Goal: Task Accomplishment & Management: Manage account settings

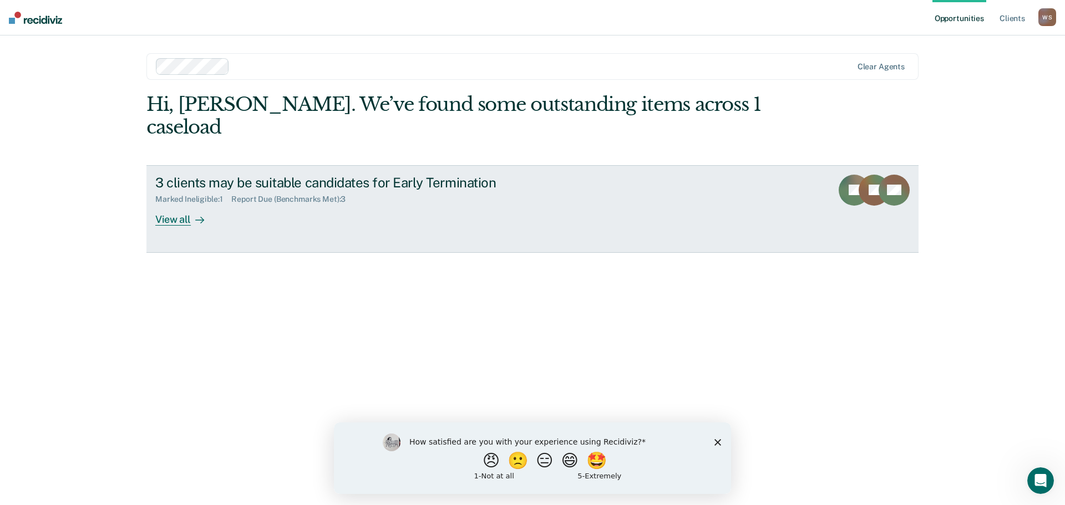
click at [175, 204] on div "View all" at bounding box center [186, 215] width 62 height 22
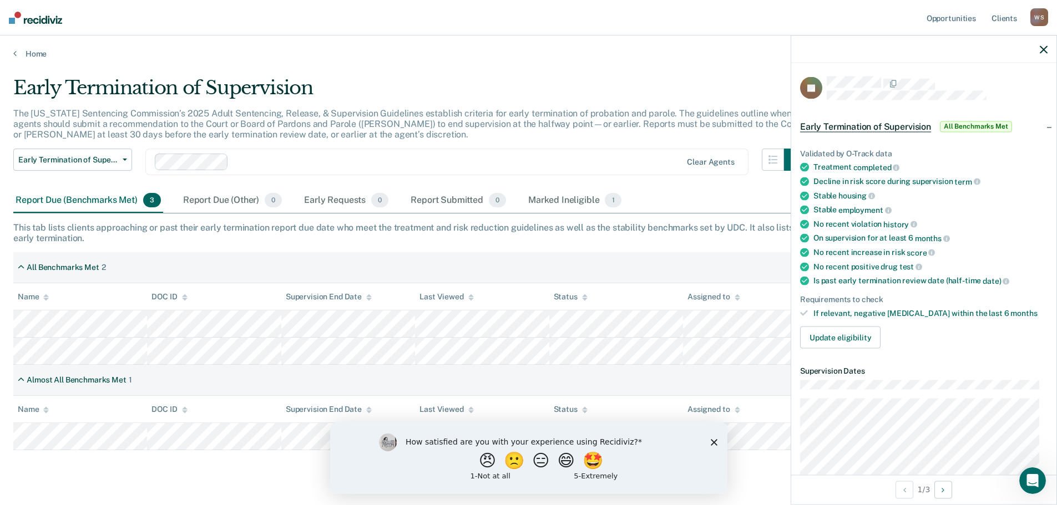
scroll to position [25, 0]
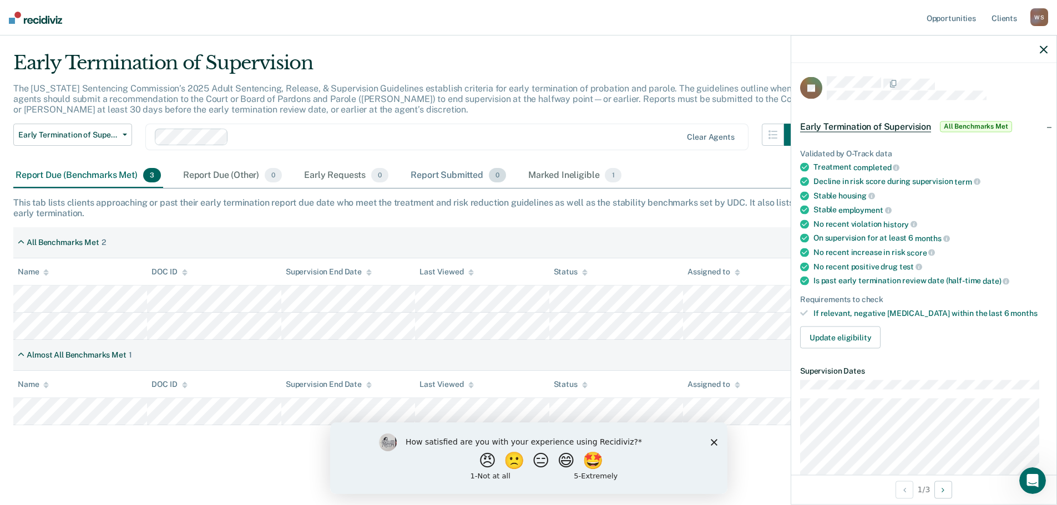
click at [457, 175] on div "Report Submitted 0" at bounding box center [458, 176] width 100 height 24
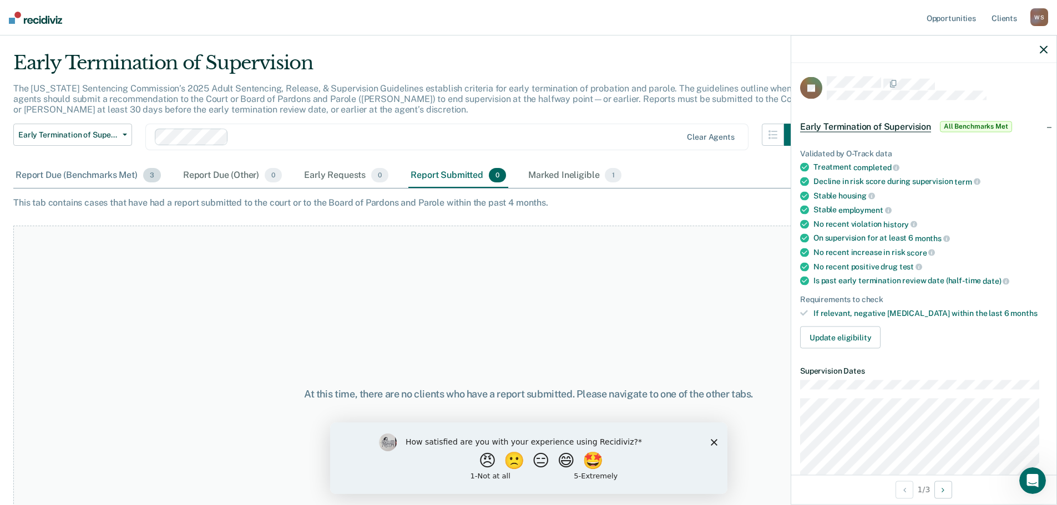
click at [63, 176] on div "Report Due (Benchmarks Met) 3" at bounding box center [88, 176] width 150 height 24
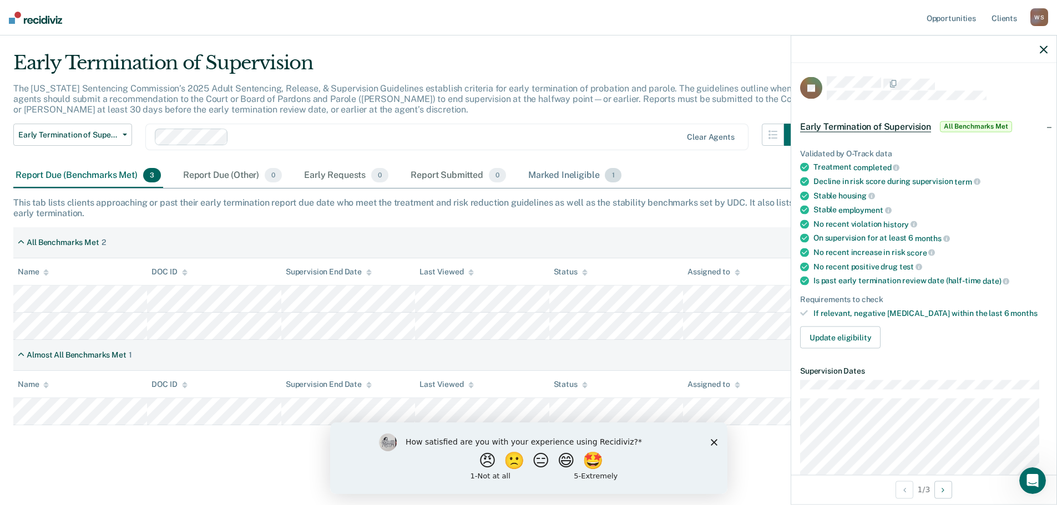
click at [583, 177] on div "Marked Ineligible 1" at bounding box center [575, 176] width 98 height 24
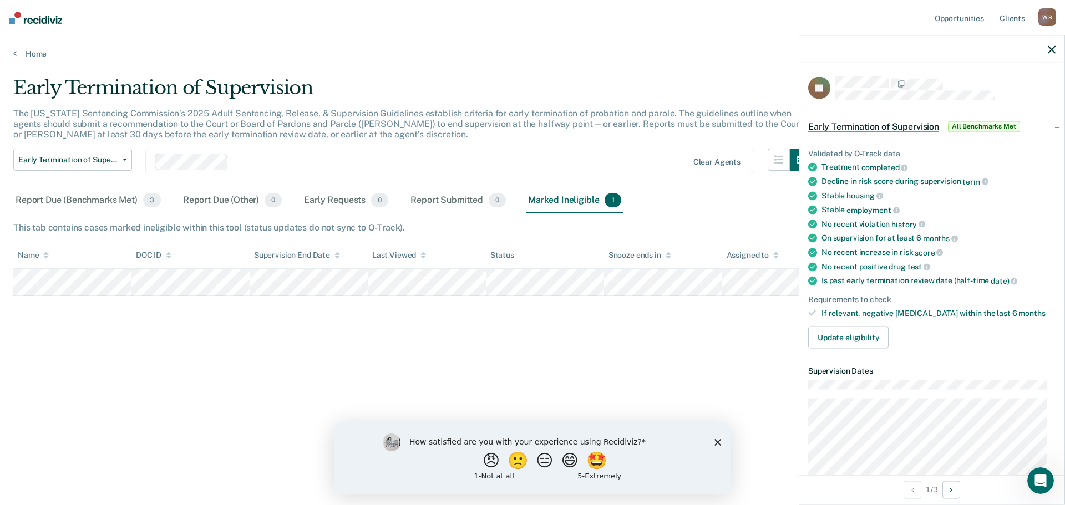
click at [1052, 48] on icon "button" at bounding box center [1052, 49] width 8 height 8
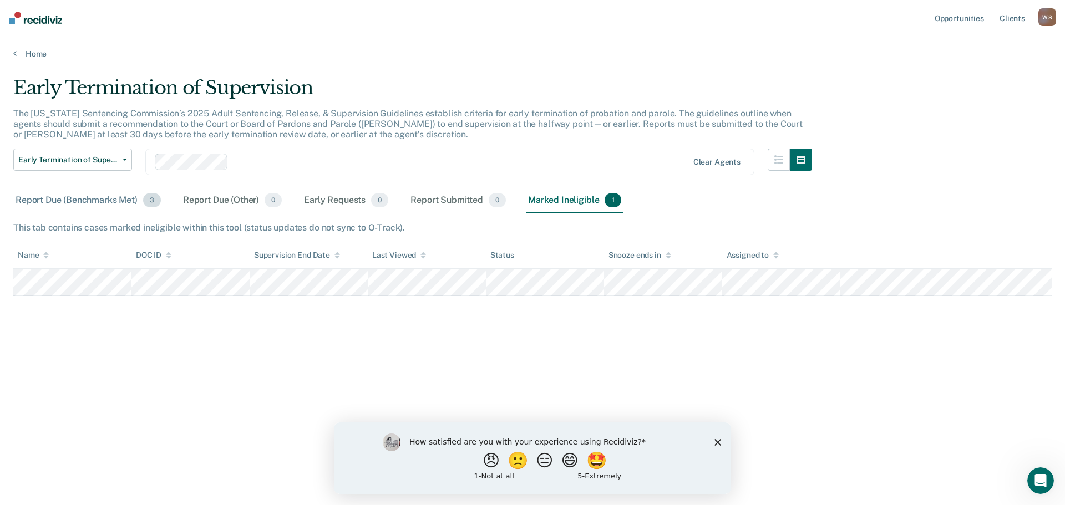
click at [107, 197] on div "Report Due (Benchmarks Met) 3" at bounding box center [88, 201] width 150 height 24
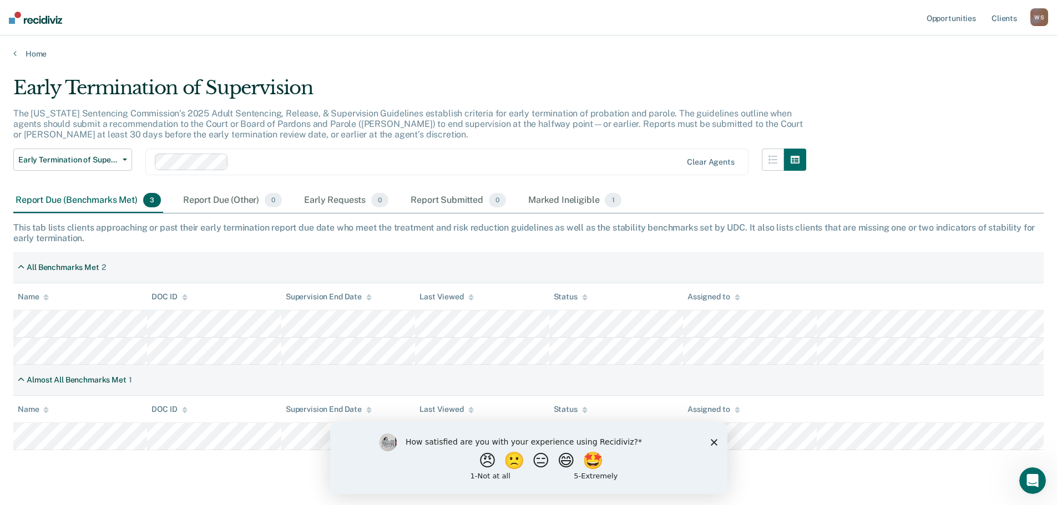
scroll to position [25, 0]
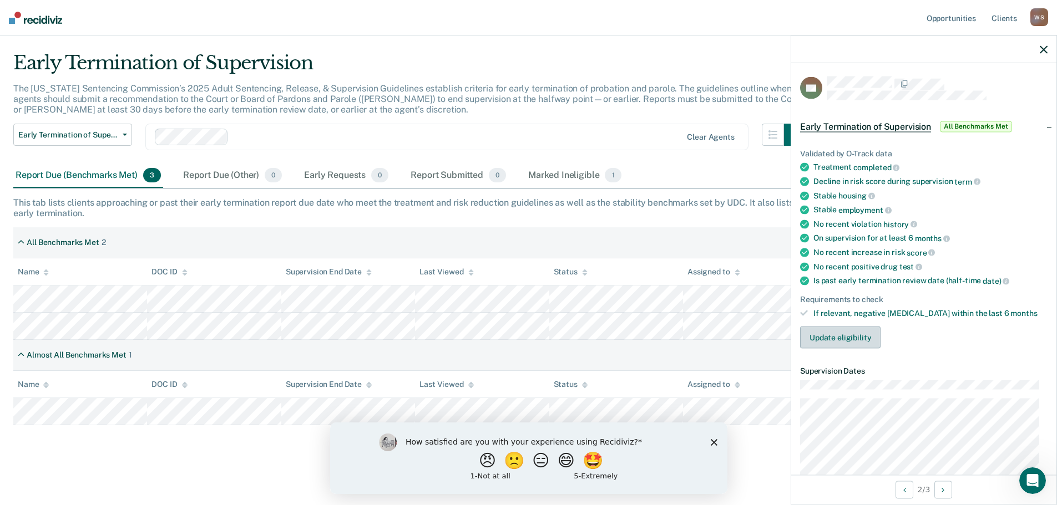
click at [840, 334] on button "Update eligibility" at bounding box center [840, 338] width 80 height 22
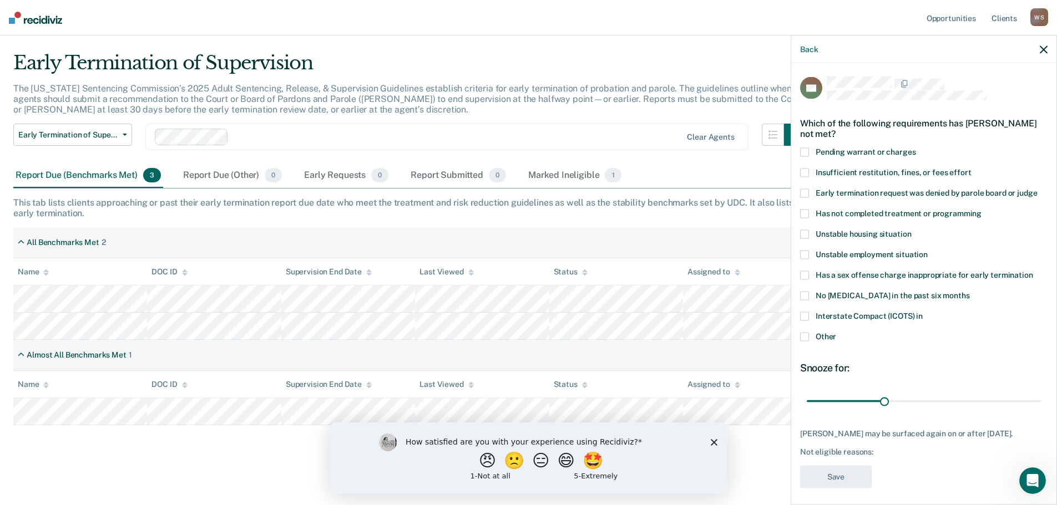
click at [807, 316] on span at bounding box center [804, 316] width 9 height 9
drag, startPoint x: 883, startPoint y: 401, endPoint x: 1030, endPoint y: 394, distance: 147.1
type input "90"
click at [1030, 394] on input "range" at bounding box center [924, 401] width 234 height 19
click at [839, 485] on button "Save" at bounding box center [836, 477] width 72 height 23
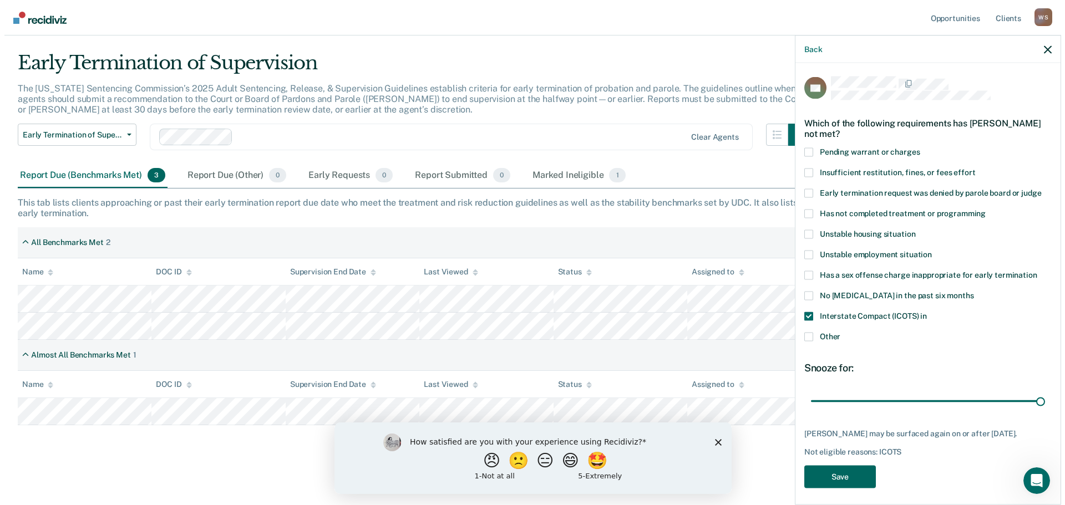
scroll to position [0, 0]
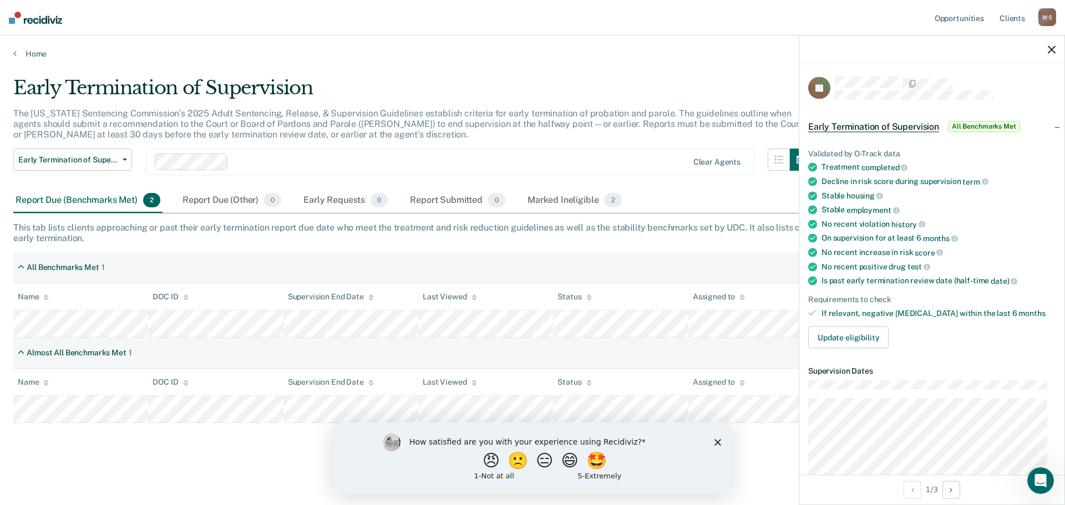
click at [1044, 44] on div at bounding box center [931, 50] width 265 height 28
click at [1052, 48] on icon "button" at bounding box center [1052, 49] width 8 height 8
click at [843, 331] on button "Update eligibility" at bounding box center [848, 338] width 80 height 22
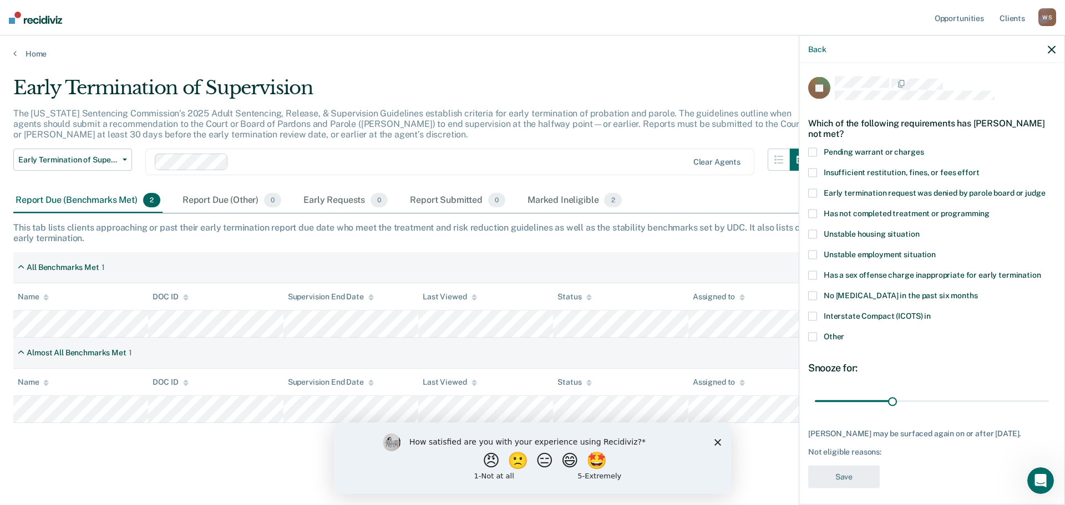
click at [812, 339] on span at bounding box center [812, 337] width 9 height 9
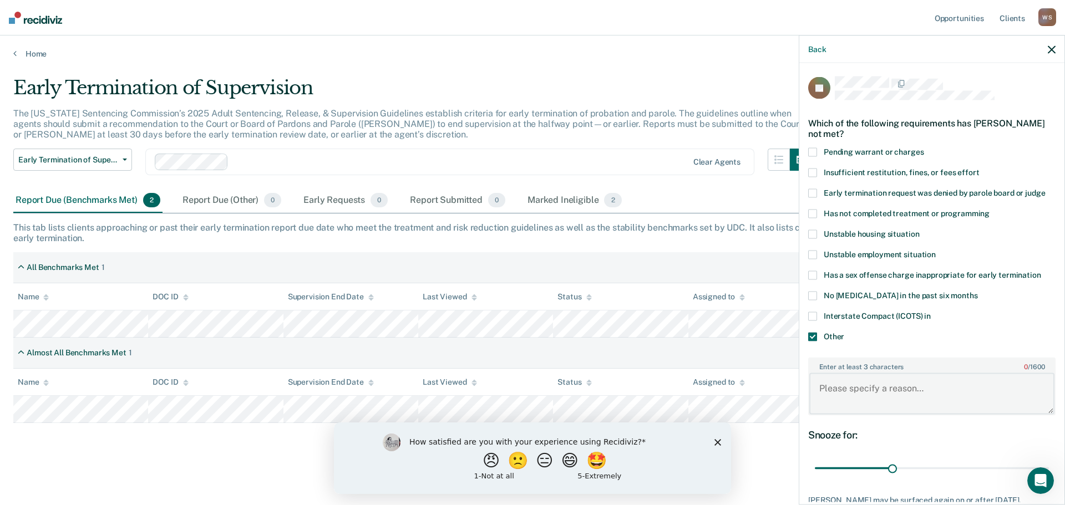
click at [868, 396] on textarea "Enter at least 3 characters 0 / 1600" at bounding box center [931, 393] width 245 height 41
type textarea "Termination sent to court, waiting for the court."
drag, startPoint x: 890, startPoint y: 467, endPoint x: 1065, endPoint y: 457, distance: 175.0
type input "89"
click at [1035, 466] on input "range" at bounding box center [932, 468] width 234 height 19
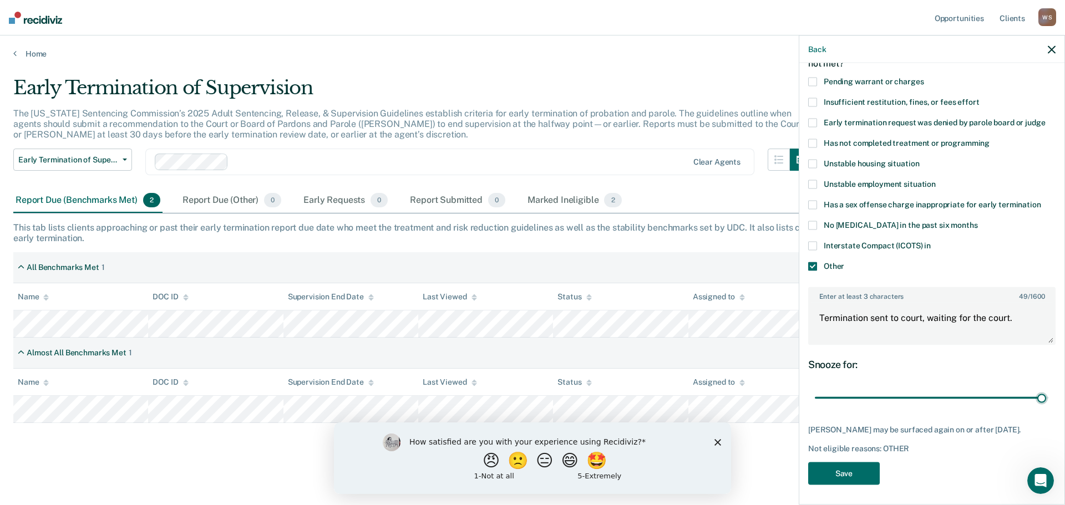
drag, startPoint x: 1061, startPoint y: 418, endPoint x: 8, endPoint y: 13, distance: 1127.8
click at [860, 470] on button "Save" at bounding box center [844, 472] width 72 height 23
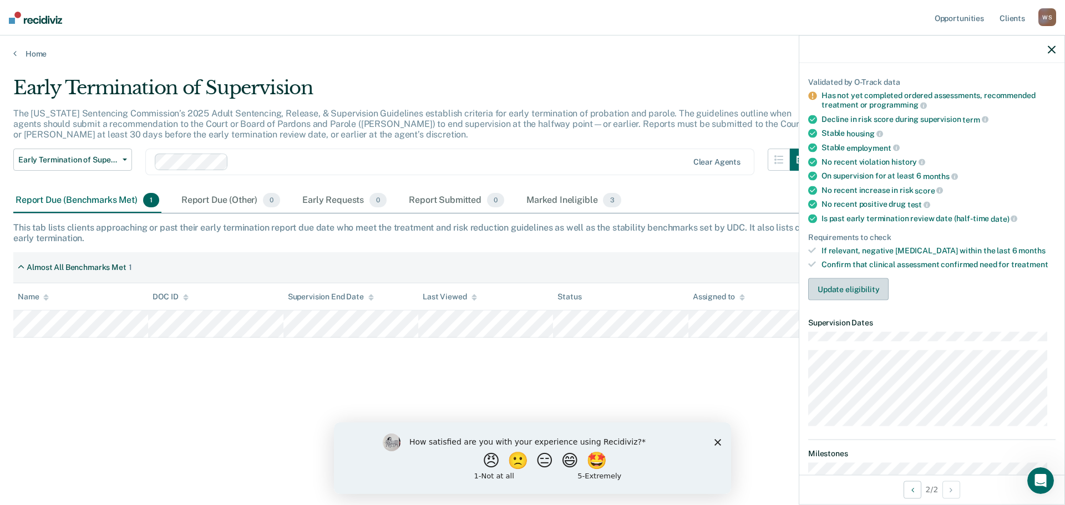
click at [858, 288] on button "Update eligibility" at bounding box center [848, 289] width 80 height 22
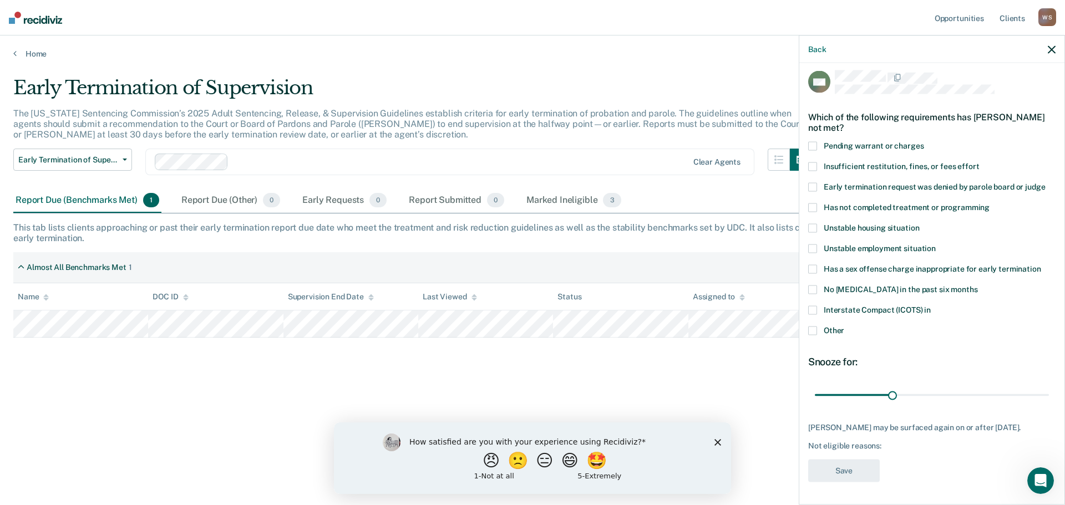
scroll to position [4, 0]
click at [812, 332] on span at bounding box center [812, 332] width 9 height 9
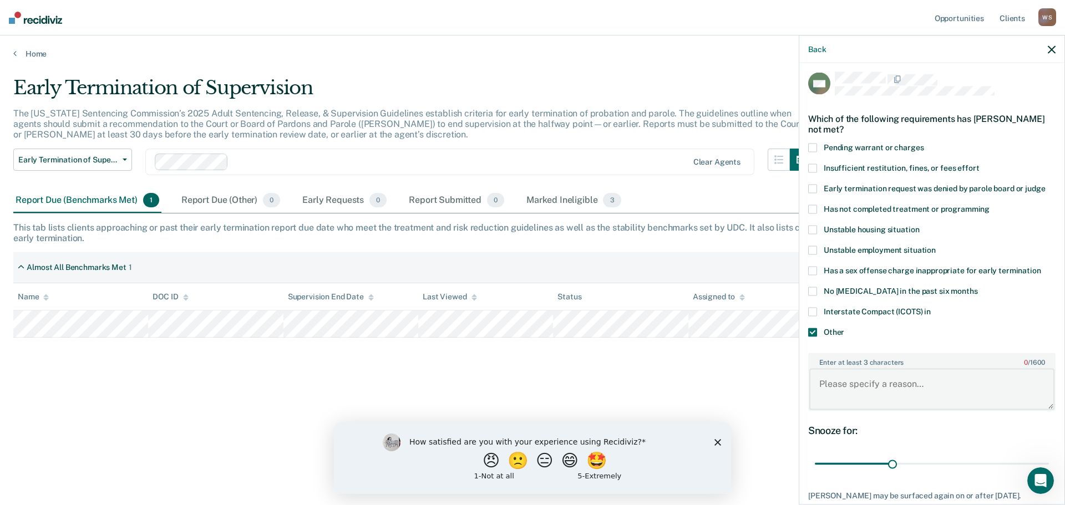
click at [849, 384] on textarea "Enter at least 3 characters 0 / 1600" at bounding box center [931, 389] width 245 height 41
type textarea "In Drug Court, not finished with the program."
drag, startPoint x: 889, startPoint y: 461, endPoint x: 1055, endPoint y: 439, distance: 167.4
type input "90"
click at [1049, 454] on input "range" at bounding box center [932, 463] width 234 height 19
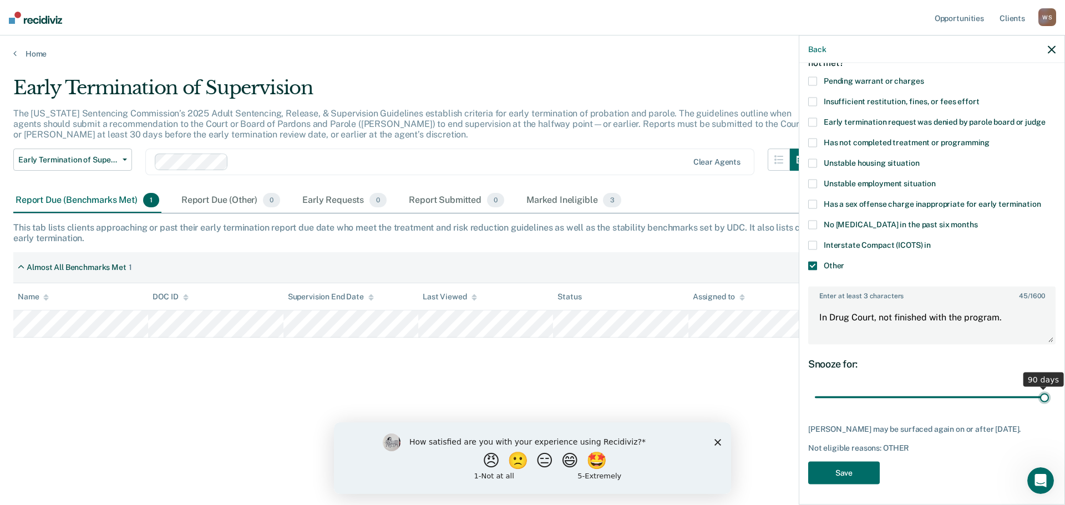
scroll to position [72, 0]
click at [859, 473] on button "Save" at bounding box center [844, 472] width 72 height 23
